Goal: Task Accomplishment & Management: Manage account settings

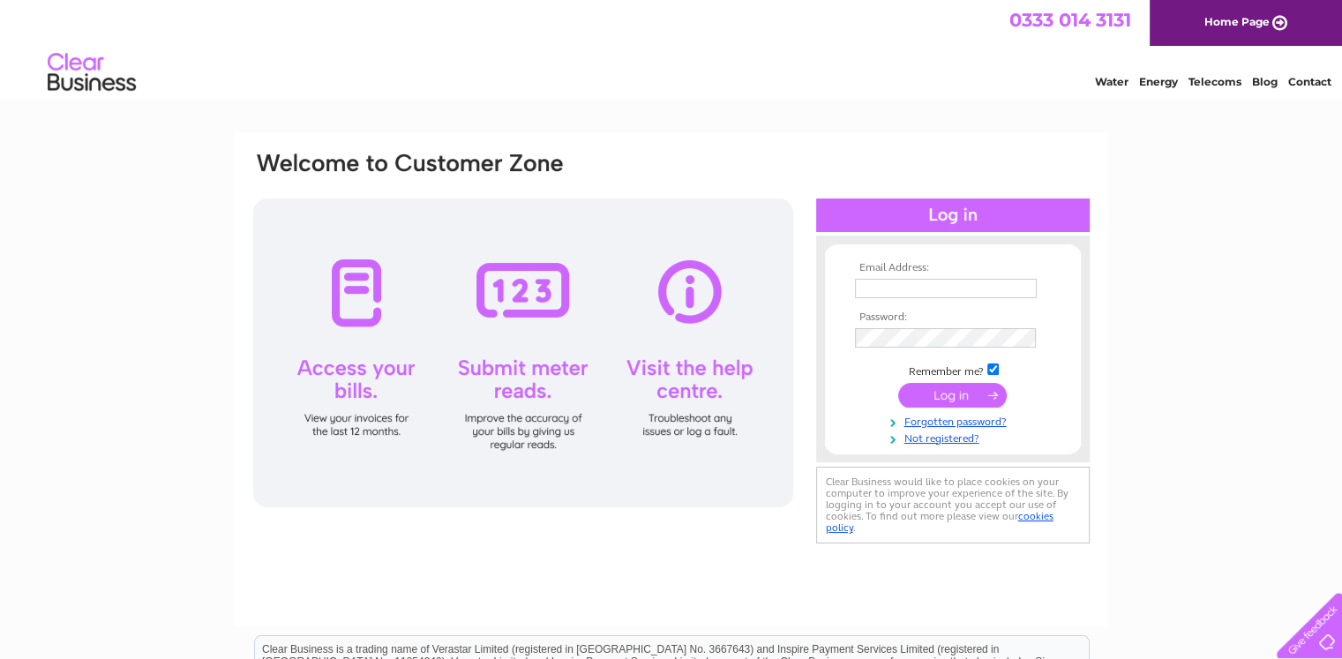
type input "[EMAIL_ADDRESS][DOMAIN_NAME]"
click at [944, 392] on input "submit" at bounding box center [952, 395] width 109 height 25
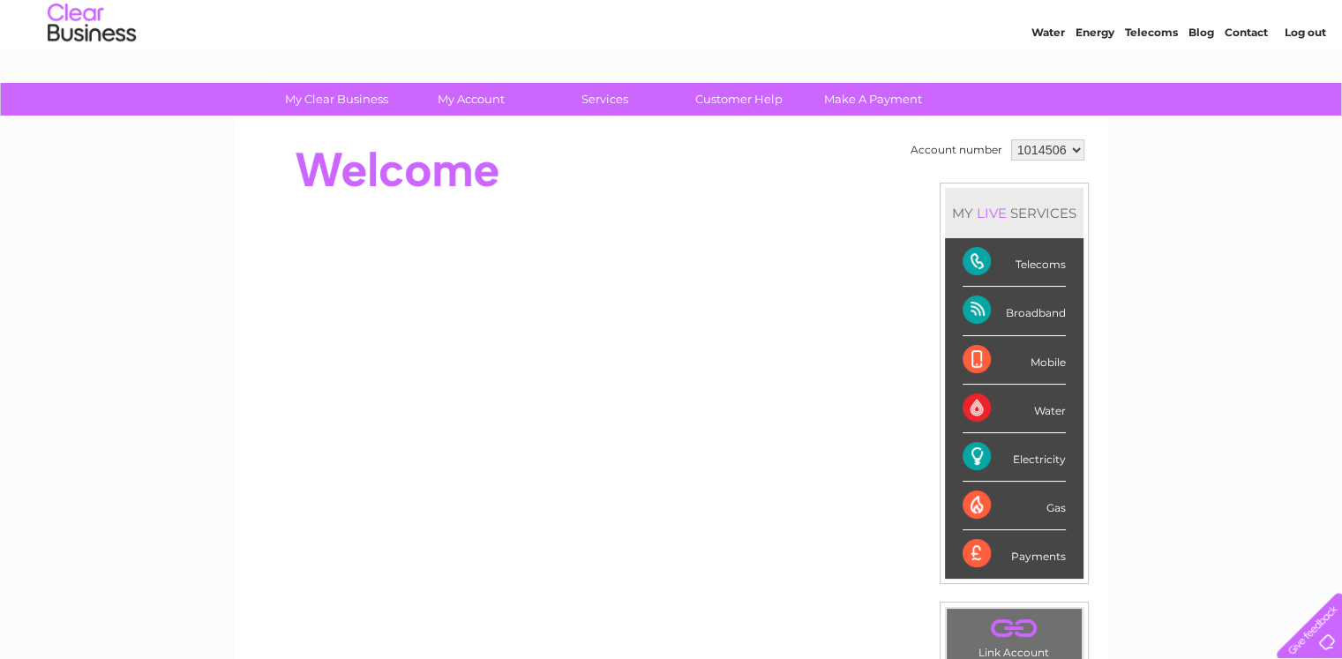
scroll to position [32, 0]
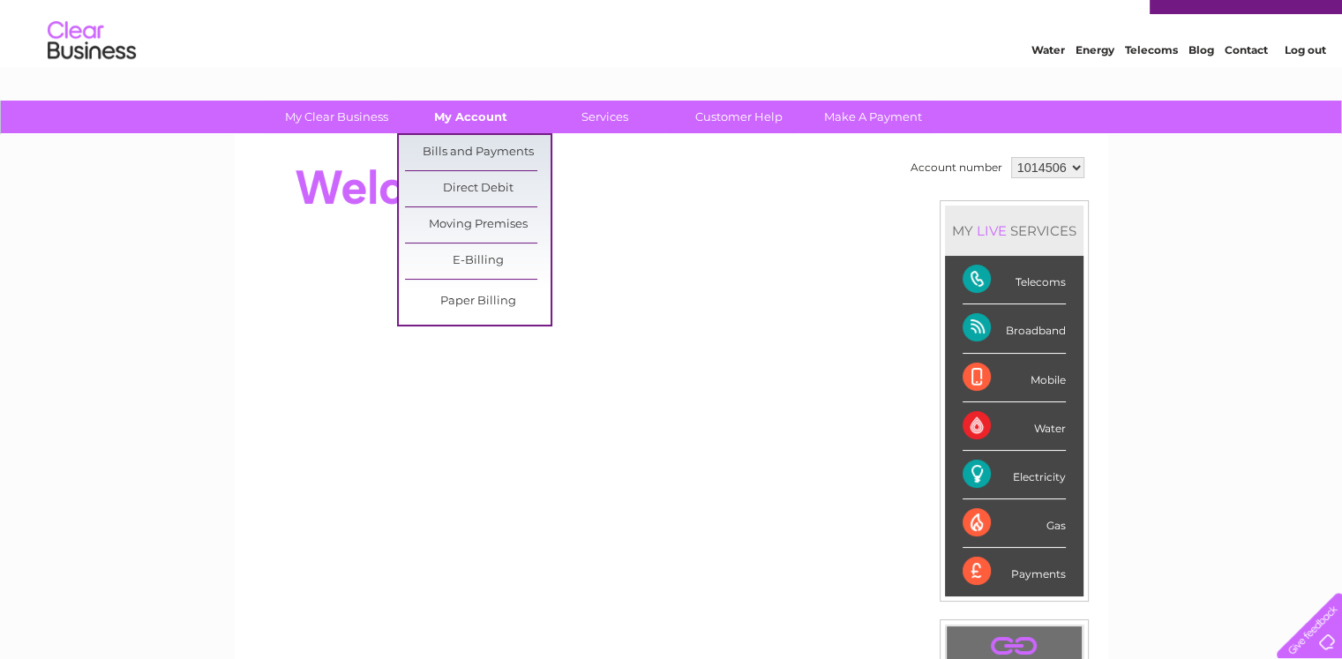
click at [485, 127] on link "My Account" at bounding box center [471, 117] width 146 height 33
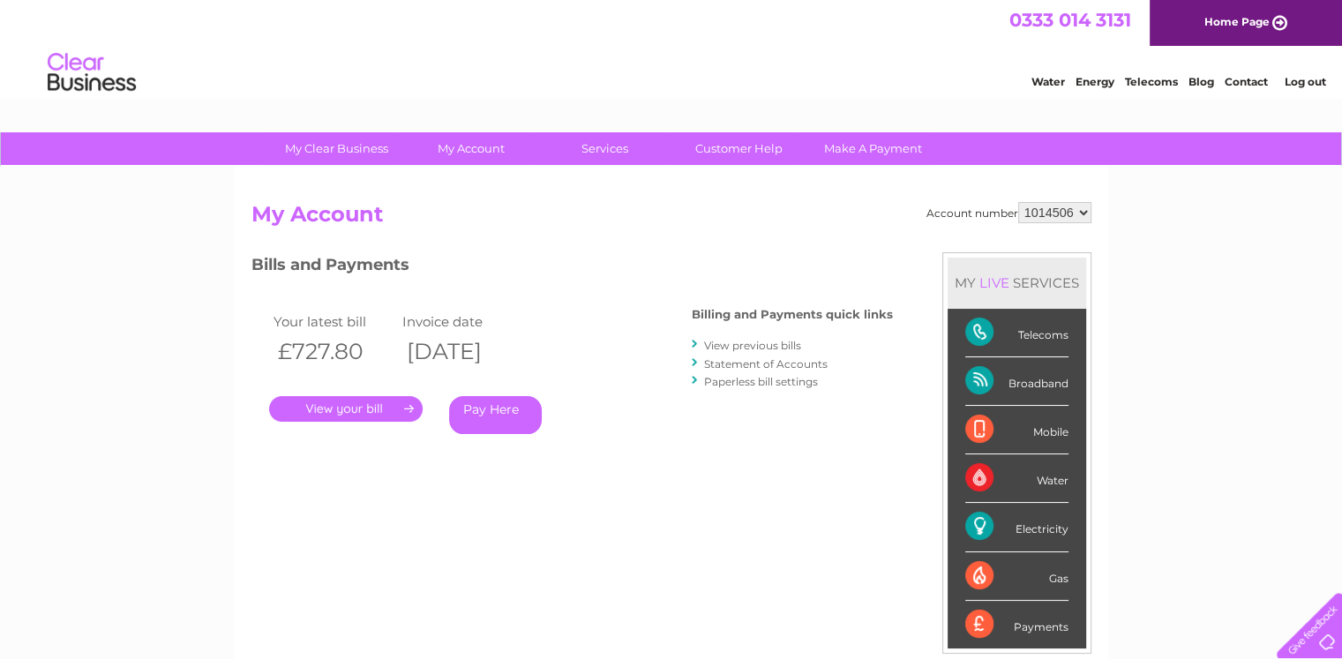
click at [354, 410] on link "." at bounding box center [346, 409] width 154 height 26
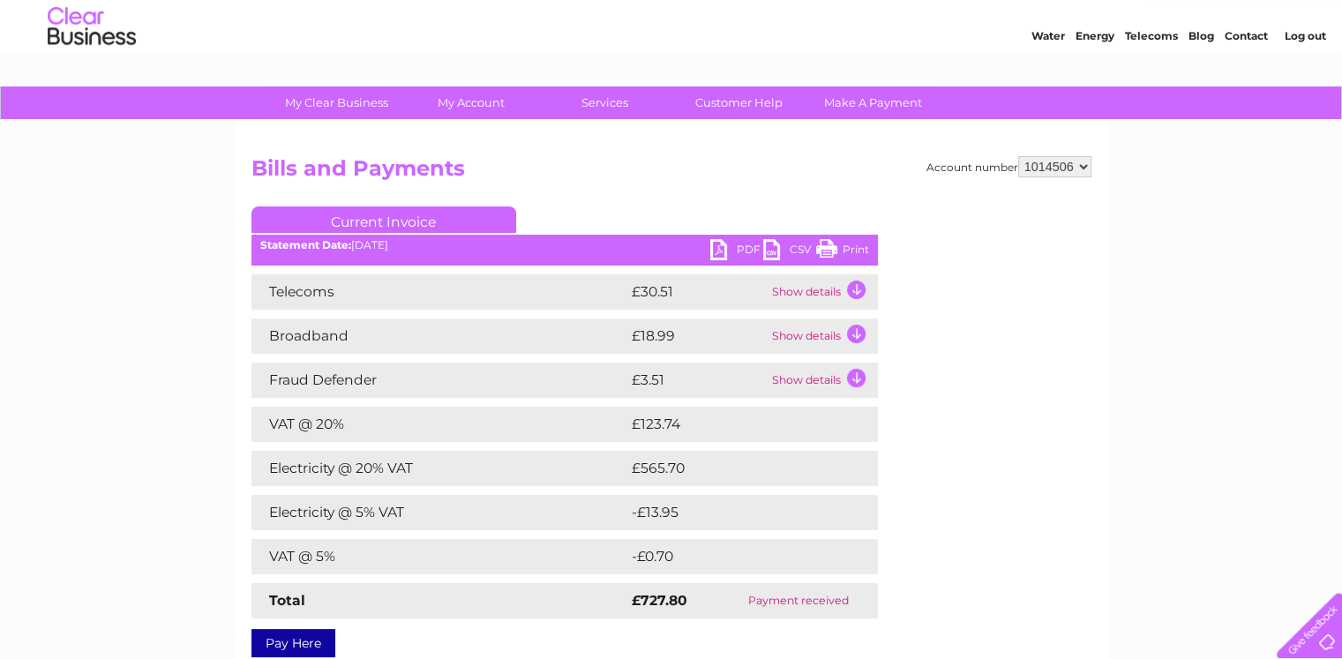
scroll to position [37, 0]
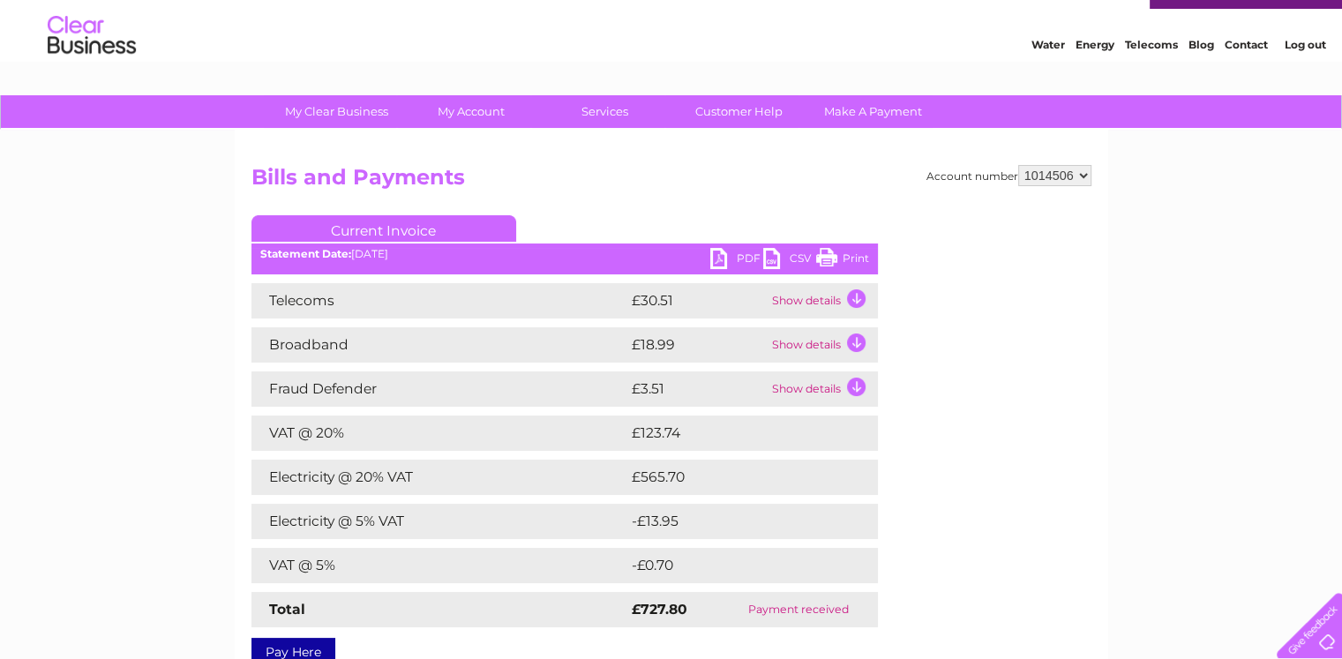
click at [840, 259] on link "Print" at bounding box center [842, 261] width 53 height 26
click at [736, 259] on link "PDF" at bounding box center [736, 261] width 53 height 26
